Goal: Information Seeking & Learning: Understand process/instructions

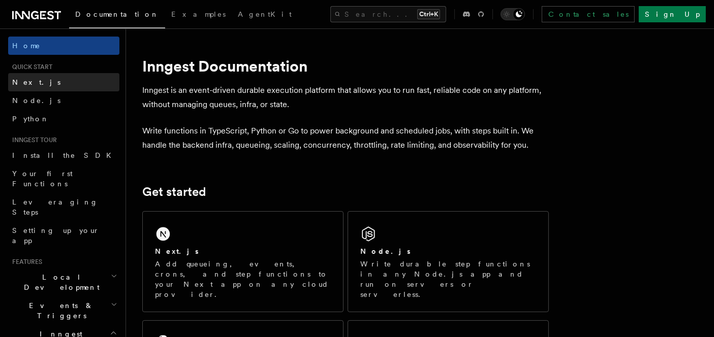
click at [41, 87] on link "Next.js" at bounding box center [63, 82] width 111 height 18
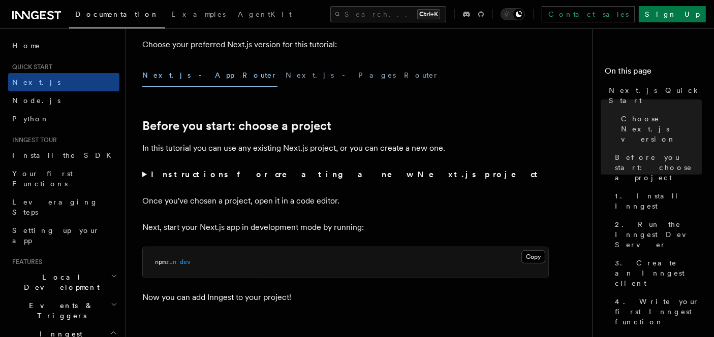
scroll to position [268, 0]
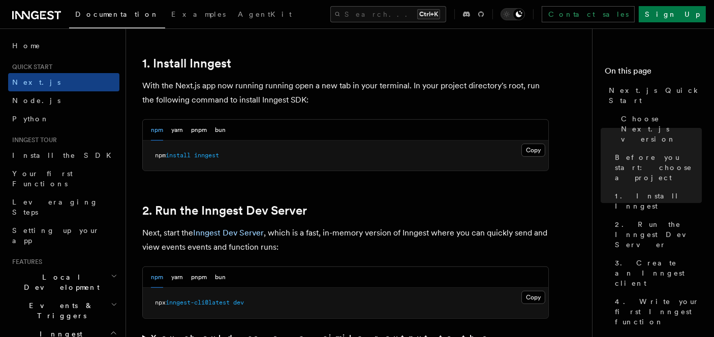
scroll to position [551, 0]
click at [466, 212] on h2 "2. Run the Inngest Dev Server" at bounding box center [345, 210] width 406 height 14
click at [534, 153] on button "Copy Copied" at bounding box center [533, 149] width 24 height 13
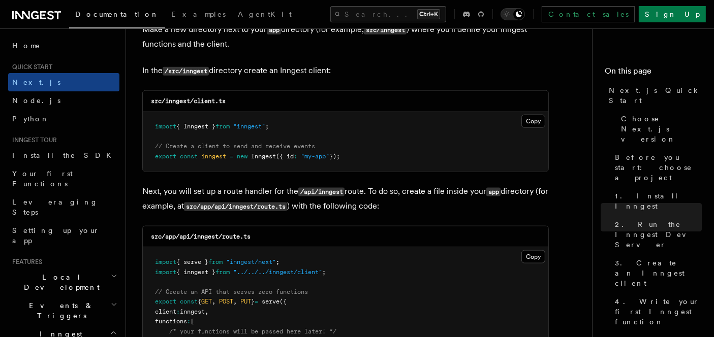
scroll to position [1282, 0]
click at [193, 72] on code "/src/inngest" at bounding box center [186, 71] width 46 height 9
copy code "inngest"
click at [532, 123] on button "Copy Copied" at bounding box center [533, 120] width 24 height 13
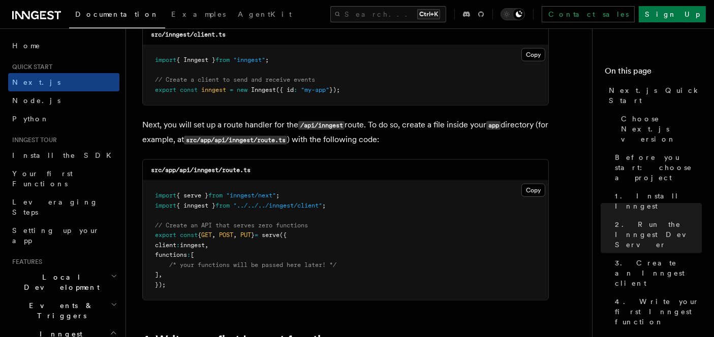
scroll to position [1349, 0]
click at [529, 188] on button "Copy Copied" at bounding box center [533, 189] width 24 height 13
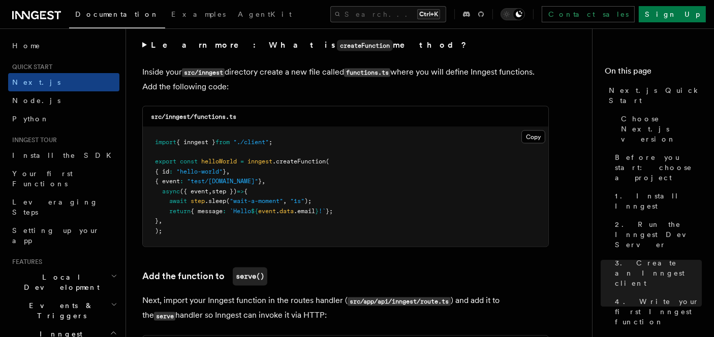
scroll to position [1780, 0]
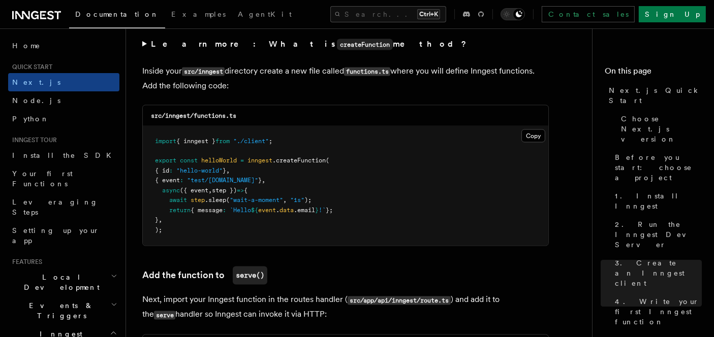
click at [202, 115] on code "src/inngest/functions.ts" at bounding box center [193, 115] width 85 height 7
copy code "functions"
